Goal: Transaction & Acquisition: Purchase product/service

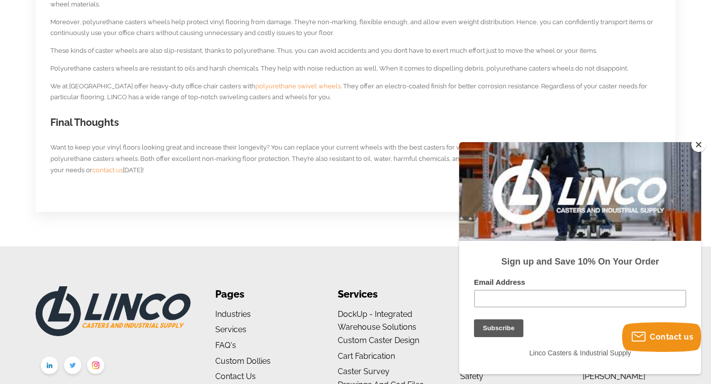
scroll to position [917, 0]
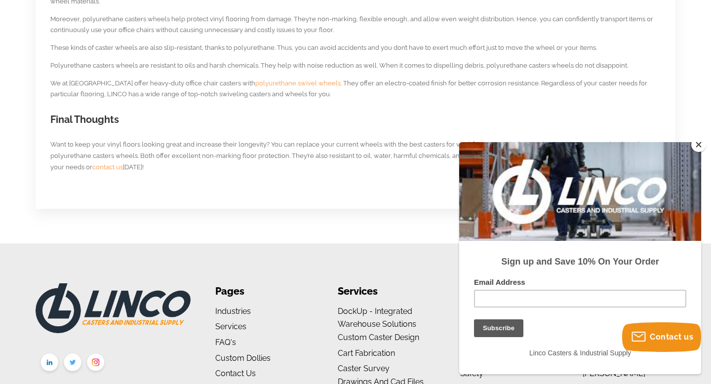
click at [255, 83] on span "polyurethane swivel wheels" at bounding box center [297, 83] width 85 height 7
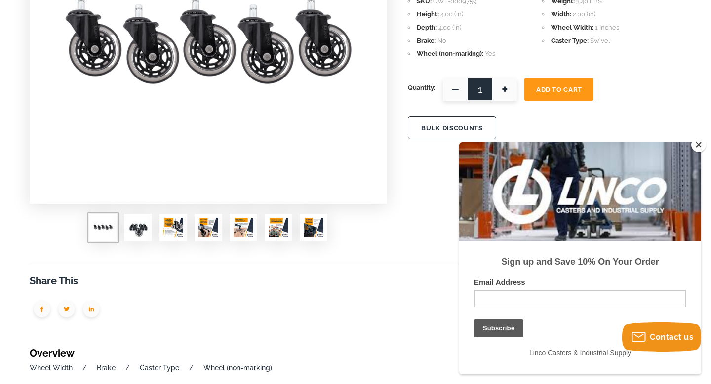
scroll to position [224, 0]
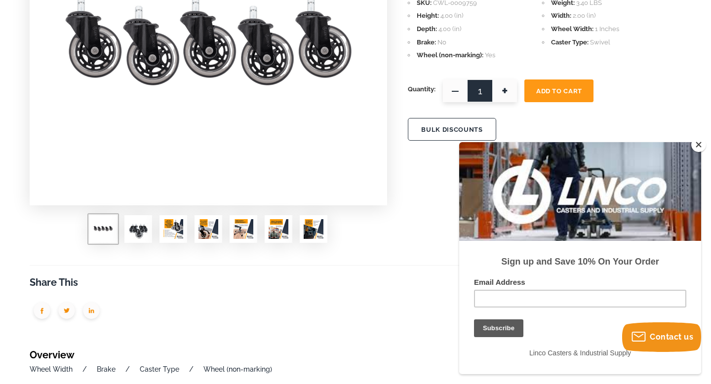
click at [171, 234] on img at bounding box center [174, 229] width 20 height 20
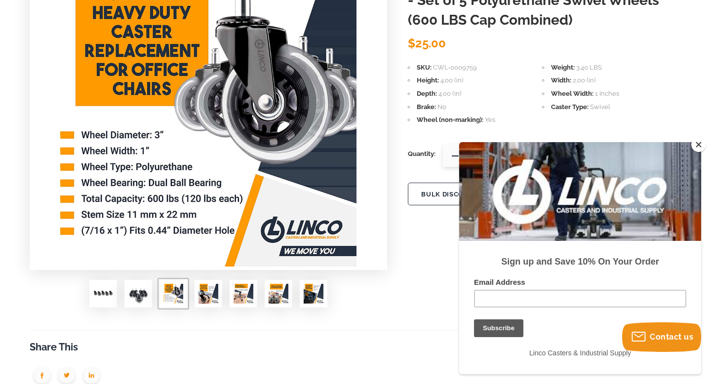
scroll to position [163, 0]
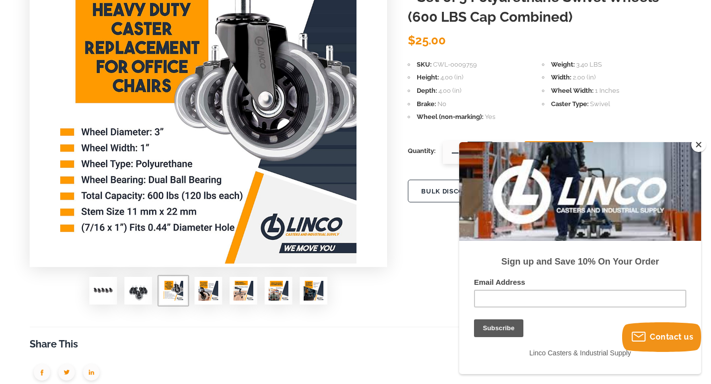
click at [206, 289] on img at bounding box center [209, 291] width 20 height 20
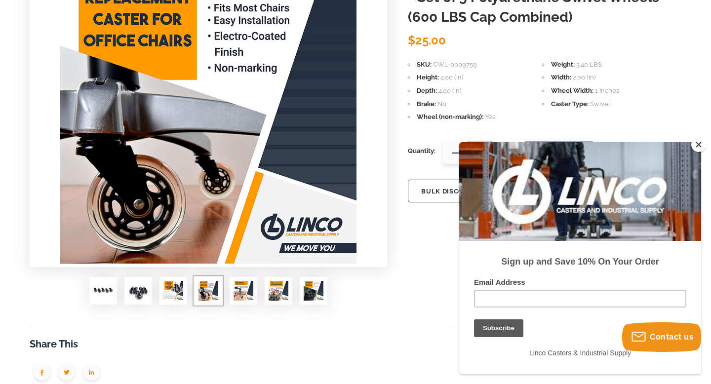
click at [243, 293] on img at bounding box center [244, 291] width 20 height 20
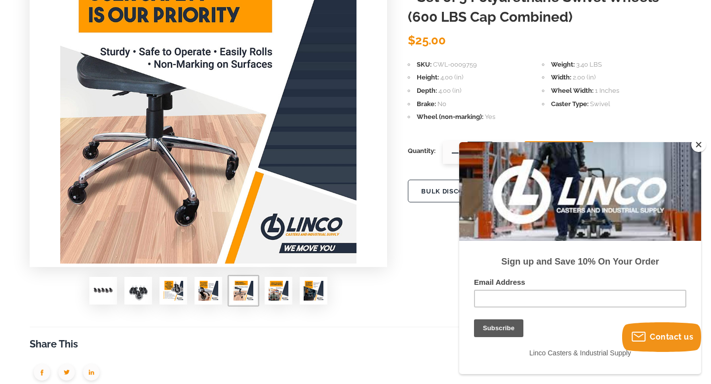
click at [273, 295] on img at bounding box center [279, 291] width 20 height 20
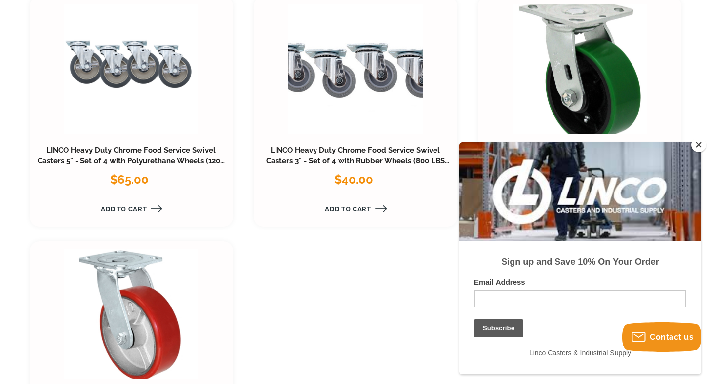
scroll to position [1615, 0]
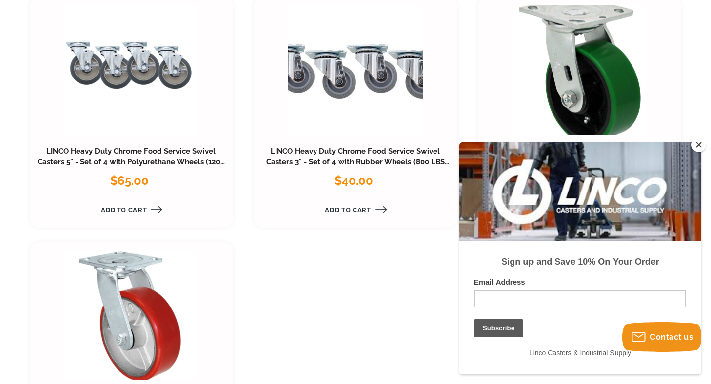
click at [380, 106] on link at bounding box center [355, 69] width 135 height 129
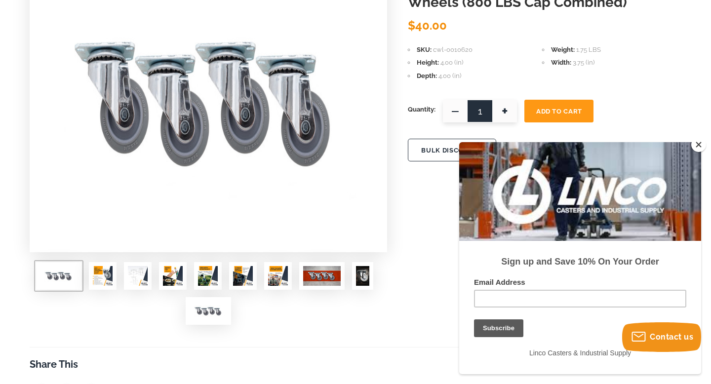
scroll to position [178, 0]
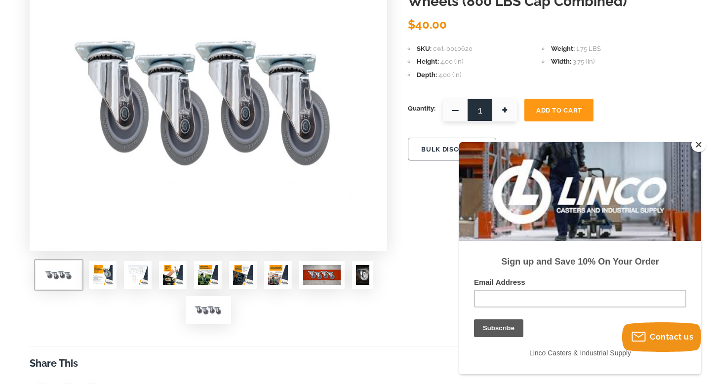
click at [324, 275] on img at bounding box center [322, 275] width 38 height 20
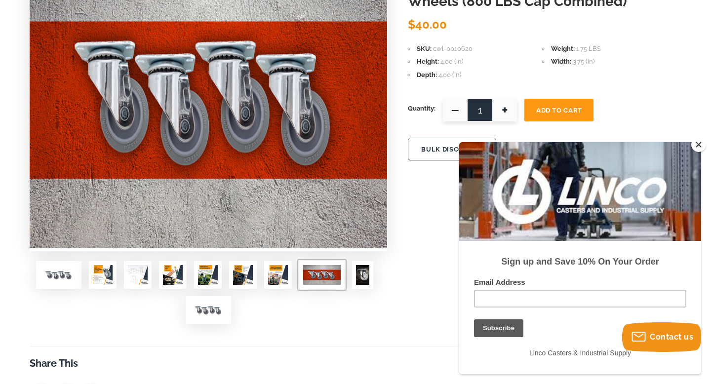
click at [277, 273] on img at bounding box center [278, 275] width 20 height 20
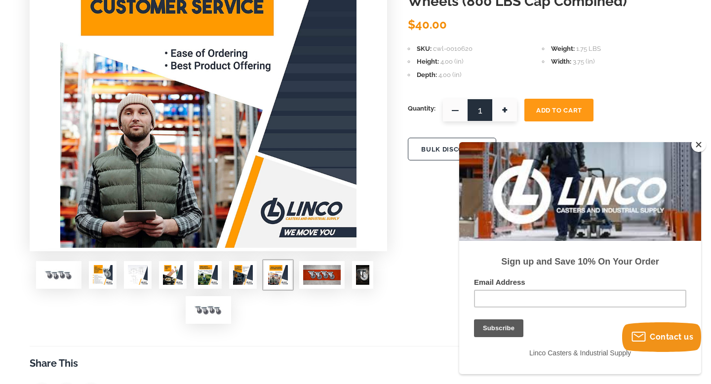
click at [244, 273] on img at bounding box center [243, 275] width 20 height 20
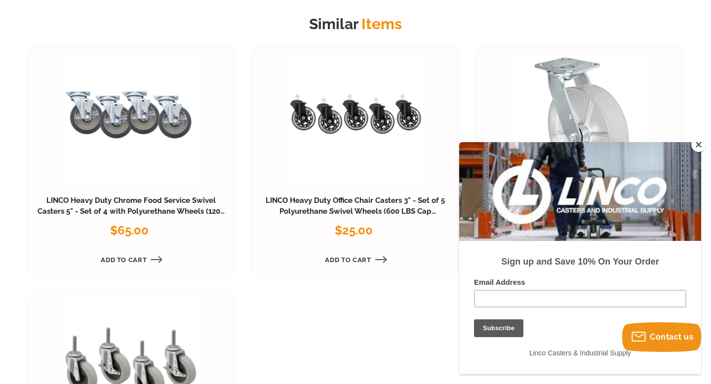
scroll to position [1643, 0]
click at [90, 209] on link "LINCO Heavy Duty Chrome Food Service Swivel Casters 5" - Set of 4 with Polyuret…" at bounding box center [131, 211] width 187 height 31
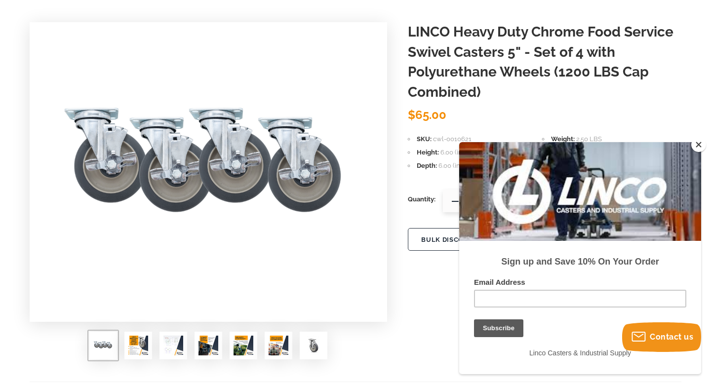
scroll to position [109, 0]
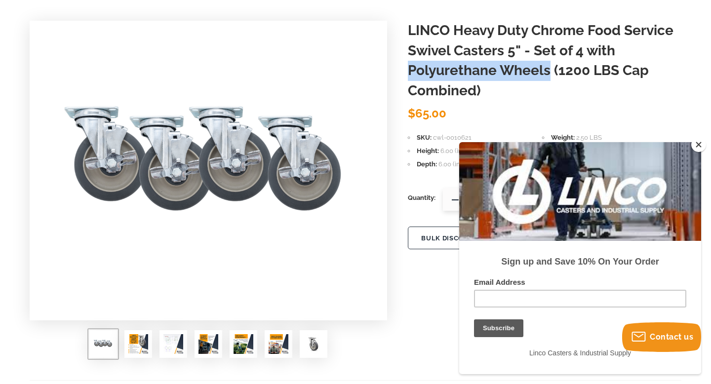
drag, startPoint x: 412, startPoint y: 68, endPoint x: 550, endPoint y: 72, distance: 138.4
click at [550, 72] on h1 "LINCO Heavy Duty Chrome Food Service Swivel Casters 5" - Set of 4 with Polyuret…" at bounding box center [545, 61] width 274 height 80
copy h1 "Polyurethane Wheels"
